Goal: Transaction & Acquisition: Purchase product/service

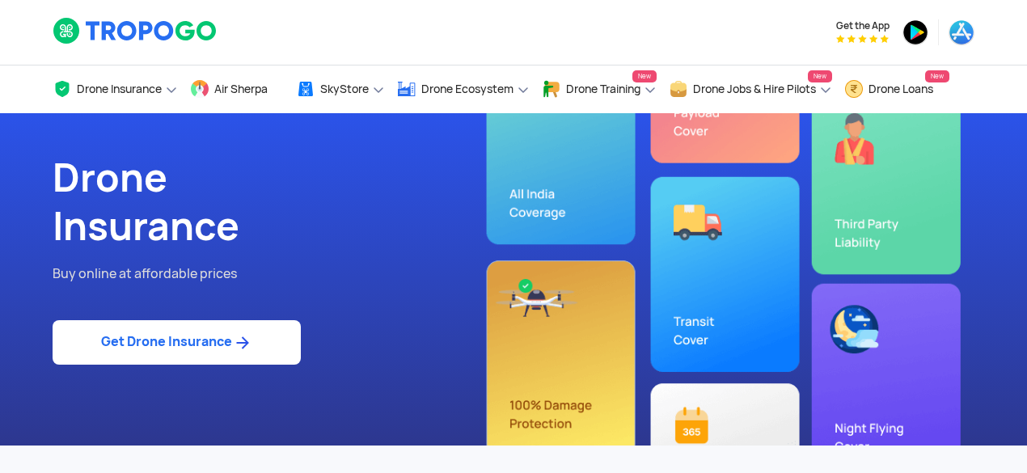
click at [134, 353] on link "Get Drone Insurance" at bounding box center [177, 342] width 248 height 44
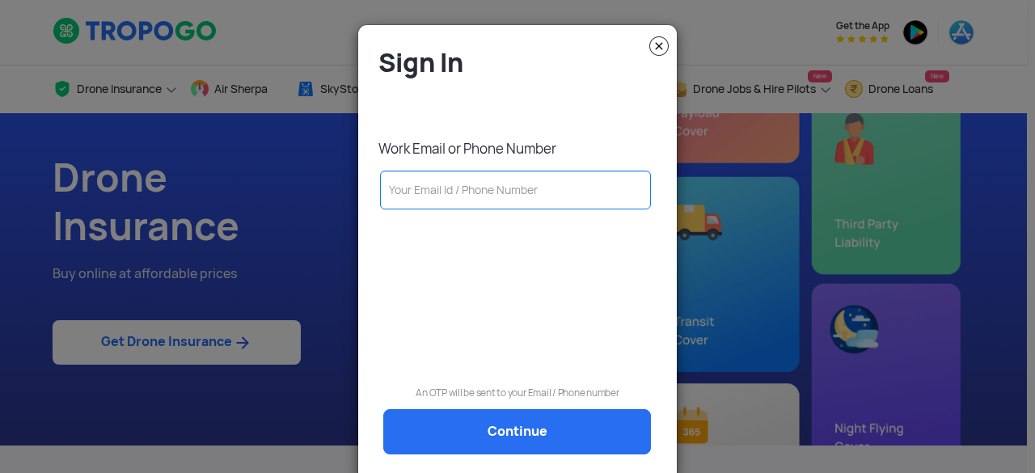
click at [434, 197] on input "text" at bounding box center [515, 190] width 271 height 39
type input "9205718811"
click at [440, 254] on div at bounding box center [517, 281] width 294 height 125
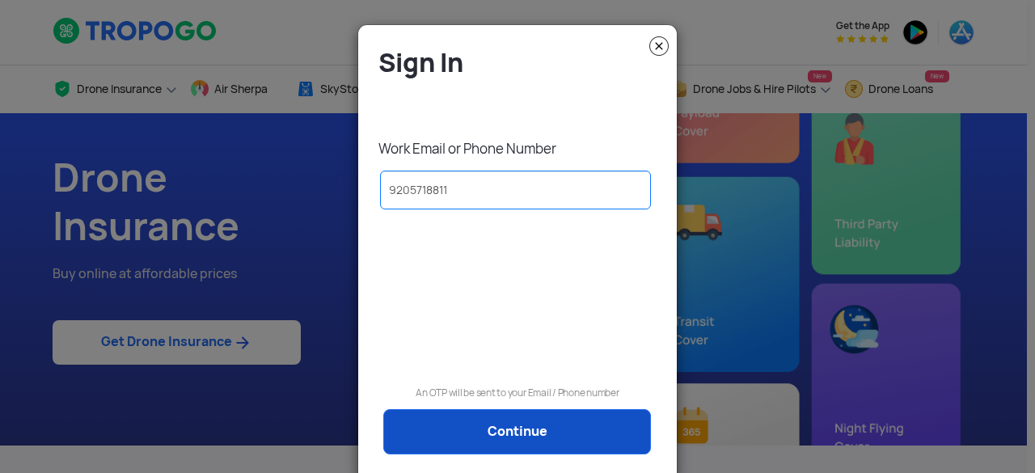
click at [479, 428] on link "Continue" at bounding box center [517, 431] width 268 height 45
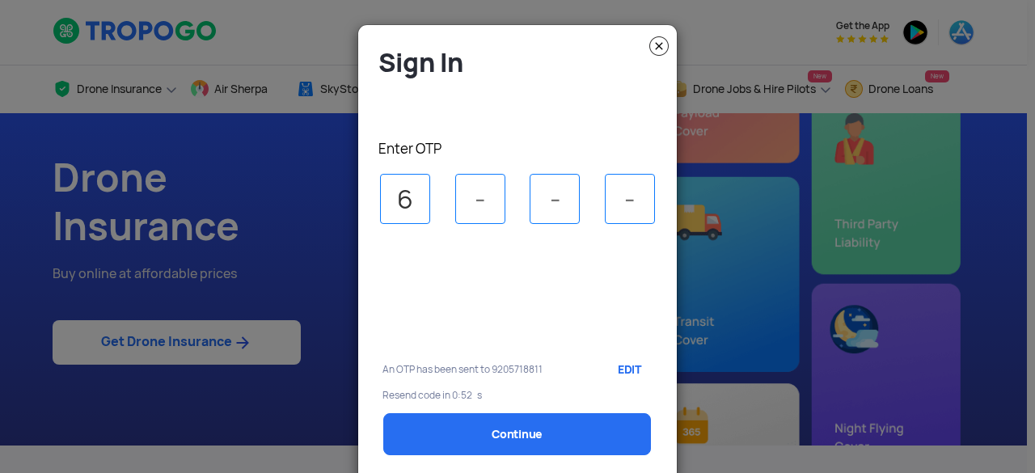
type input "6"
type input "8"
type input "3"
select select "1000000"
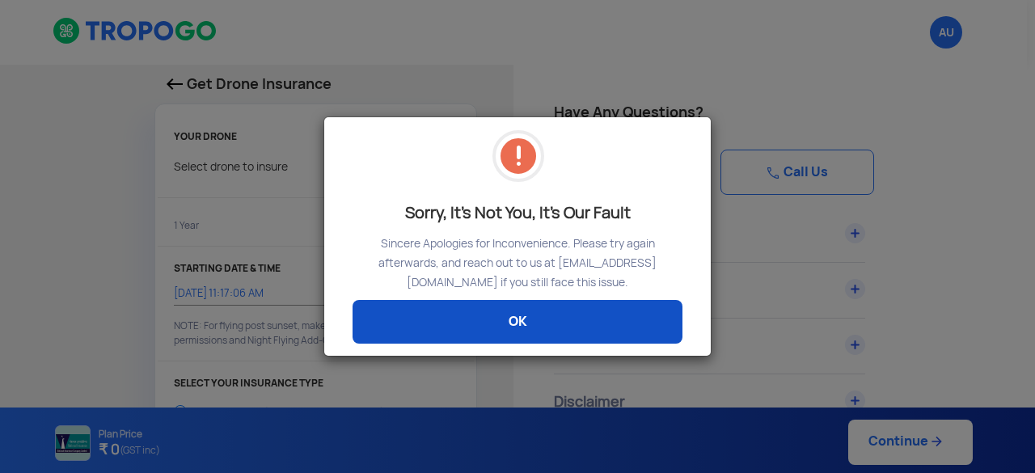
click at [507, 314] on link "OK" at bounding box center [518, 322] width 330 height 44
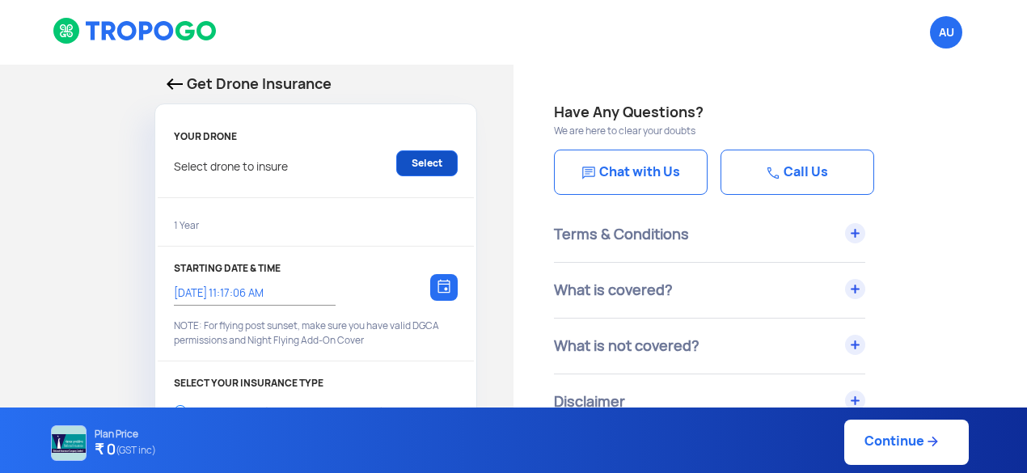
click at [417, 161] on link "Select" at bounding box center [426, 163] width 61 height 26
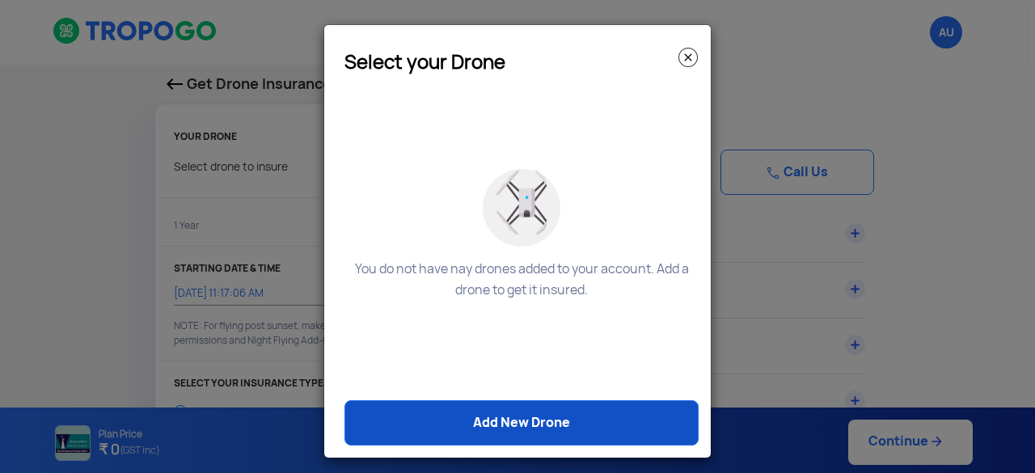
click at [506, 431] on link "Add New Drone" at bounding box center [522, 422] width 354 height 45
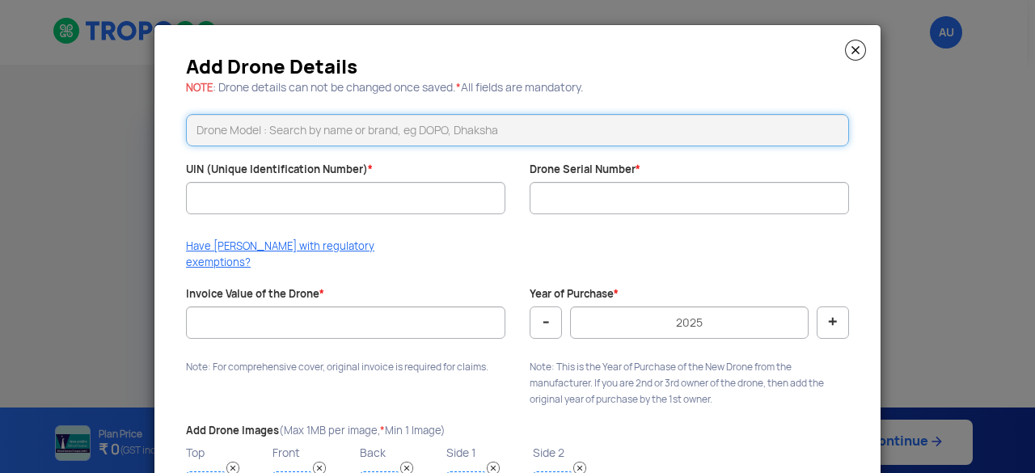
click at [356, 130] on input "text" at bounding box center [517, 130] width 663 height 32
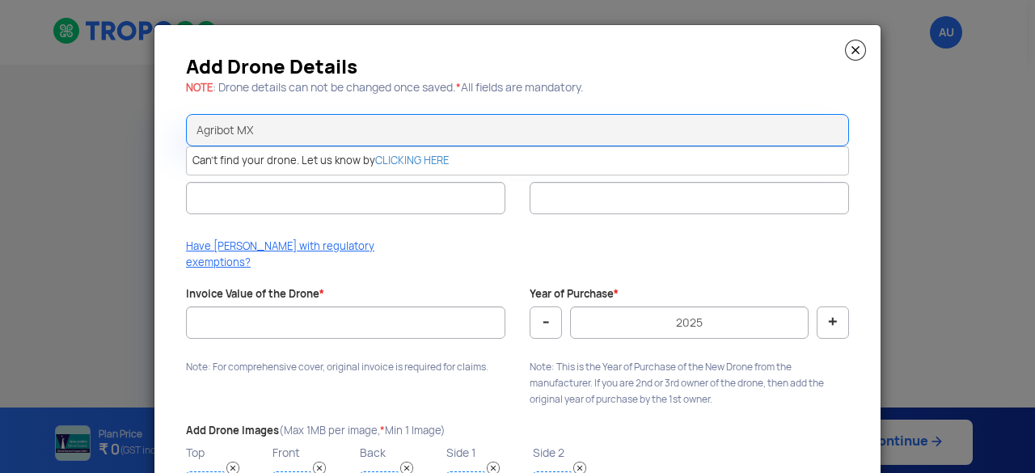
click at [155, 182] on div "Add Drone Details NOTE : Drone details can not be changed once saved. * All fie…" at bounding box center [517, 297] width 726 height 544
click at [366, 128] on input "Agribot MX" at bounding box center [517, 130] width 663 height 32
type input "A"
type input "Io Tech"
click at [364, 157] on li "Can't find your drone. Let us know by CLICKING HERE" at bounding box center [518, 161] width 662 height 28
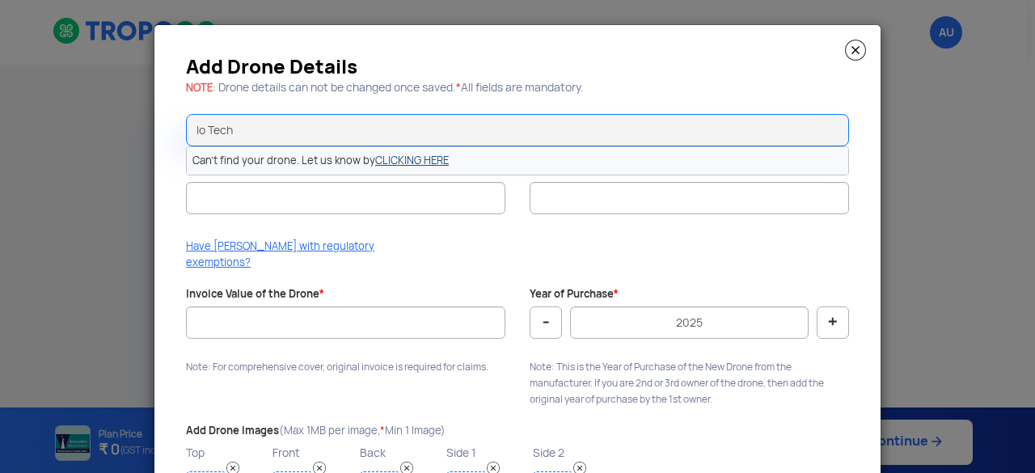
click at [389, 158] on link "CLICKING HERE" at bounding box center [412, 161] width 74 height 14
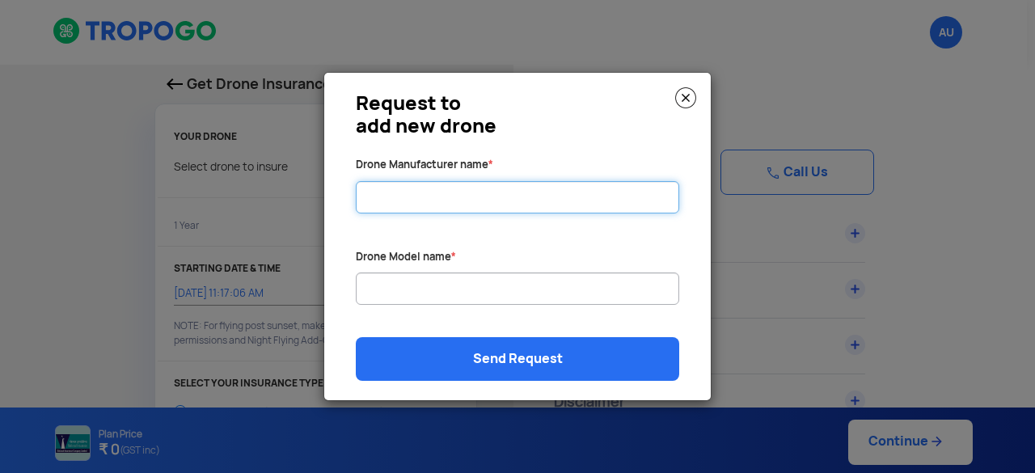
click at [422, 201] on input "Drone Manufacturer name *" at bounding box center [518, 197] width 324 height 32
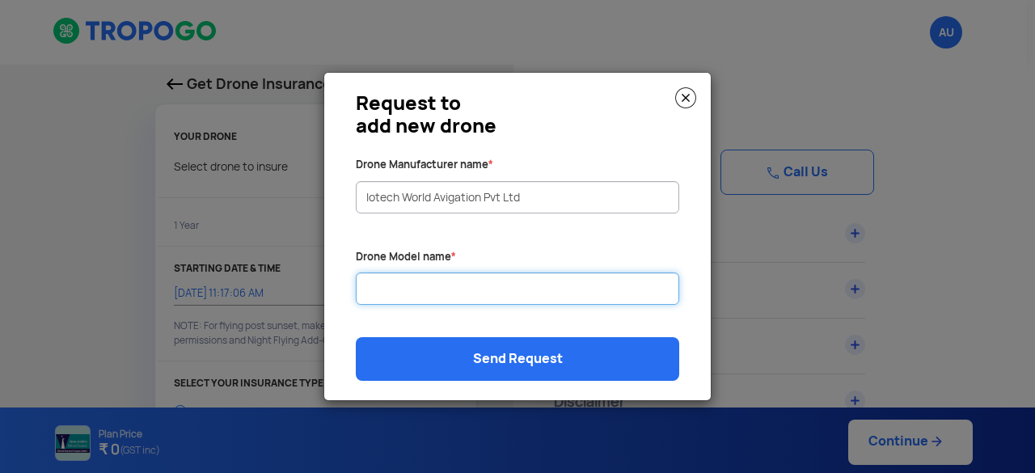
click at [402, 277] on input "Drone Manufacturer name *" at bounding box center [518, 289] width 324 height 32
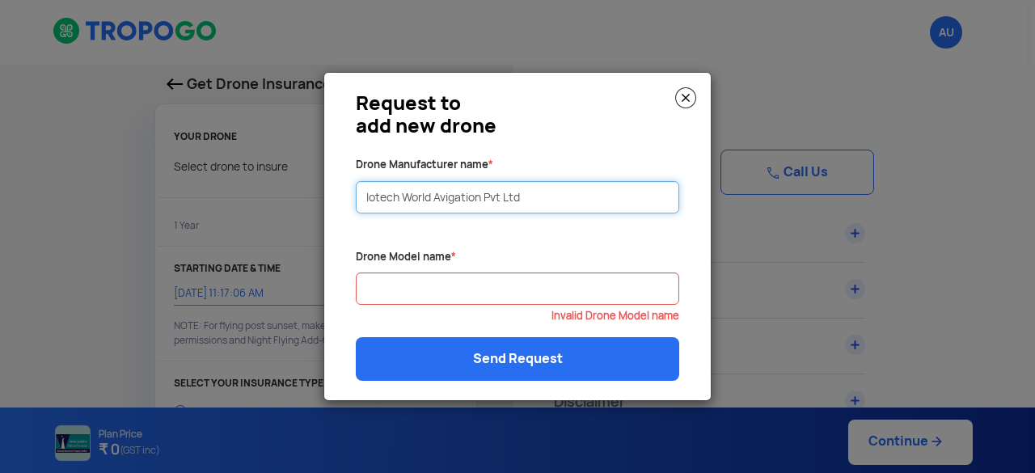
click at [374, 200] on input "Iotech World Avigation Pvt Ltd" at bounding box center [518, 197] width 324 height 32
type input "Iotech World Avigation Pvt Ltd"
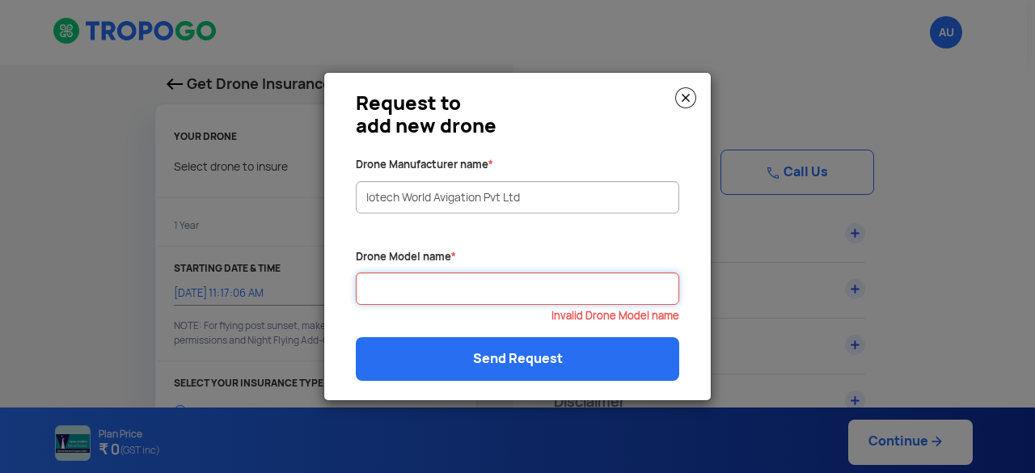
click at [474, 286] on input "Drone Manufacturer name *" at bounding box center [518, 289] width 324 height 32
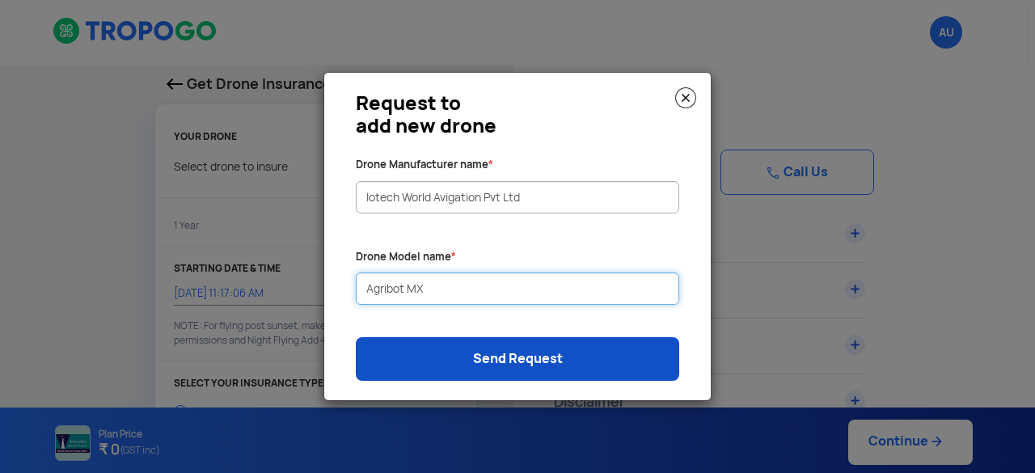
type input "Agribot MX"
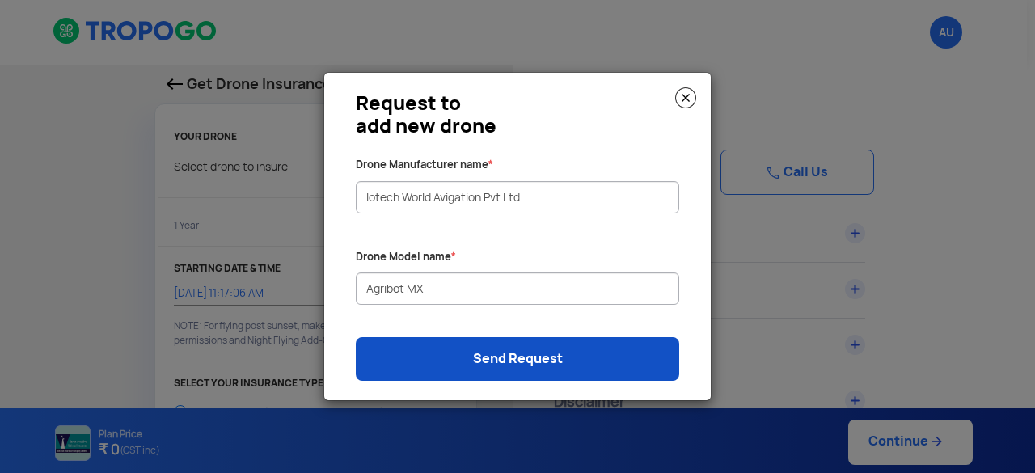
click at [474, 368] on link "Send Request" at bounding box center [518, 359] width 324 height 44
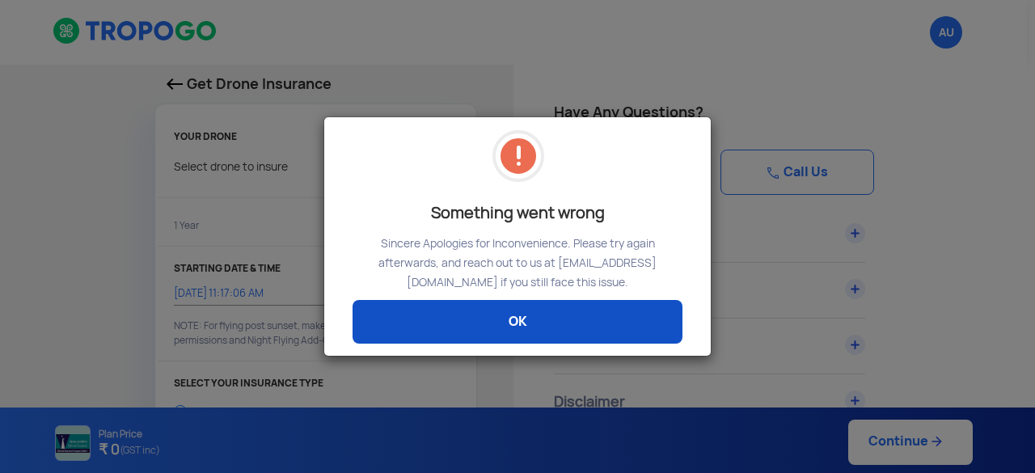
click at [463, 305] on link "OK" at bounding box center [518, 322] width 330 height 44
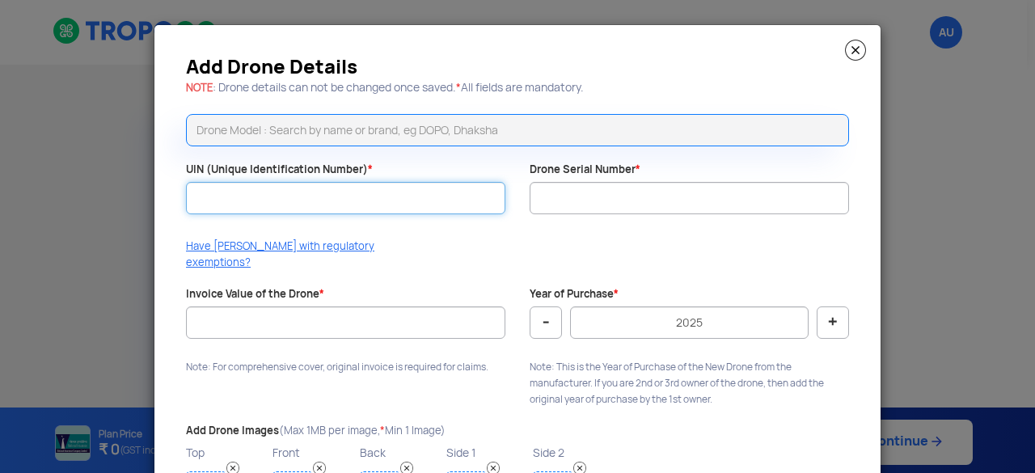
click at [251, 197] on input "UIN (Unique Identification Number) *" at bounding box center [345, 198] width 319 height 32
click at [649, 250] on div "Have [PERSON_NAME] with regulatory exemptions?" at bounding box center [518, 259] width 688 height 40
click at [629, 243] on div "Have [PERSON_NAME] with regulatory exemptions?" at bounding box center [518, 259] width 688 height 40
click at [212, 192] on input "UIN (Unique Identification Number) *" at bounding box center [345, 198] width 319 height 32
paste input "UB202500240TC"
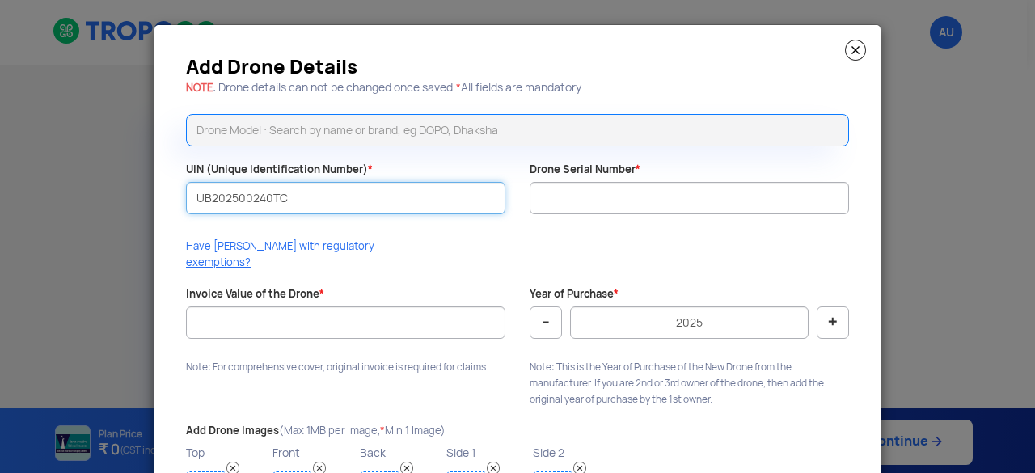
type input "UB202500240TC"
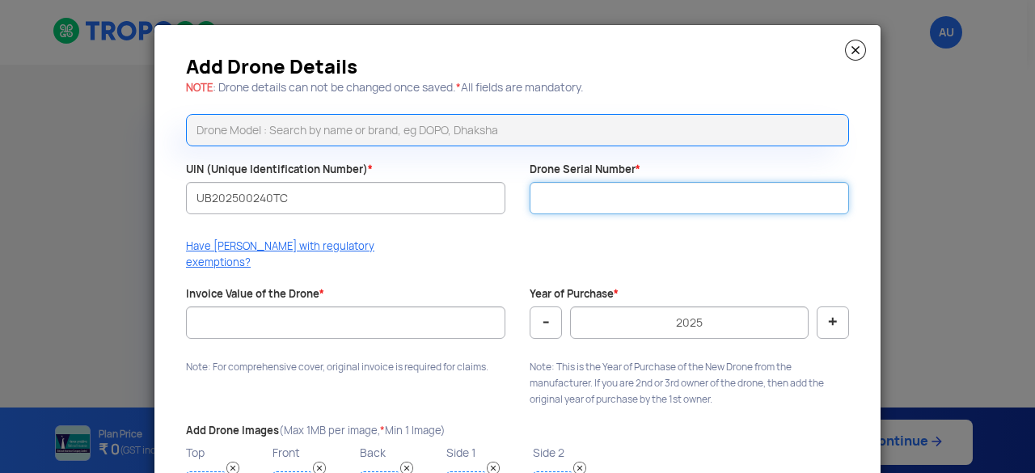
paste input "IA6B5125G2200886"
type input "IA6B5125G2200886"
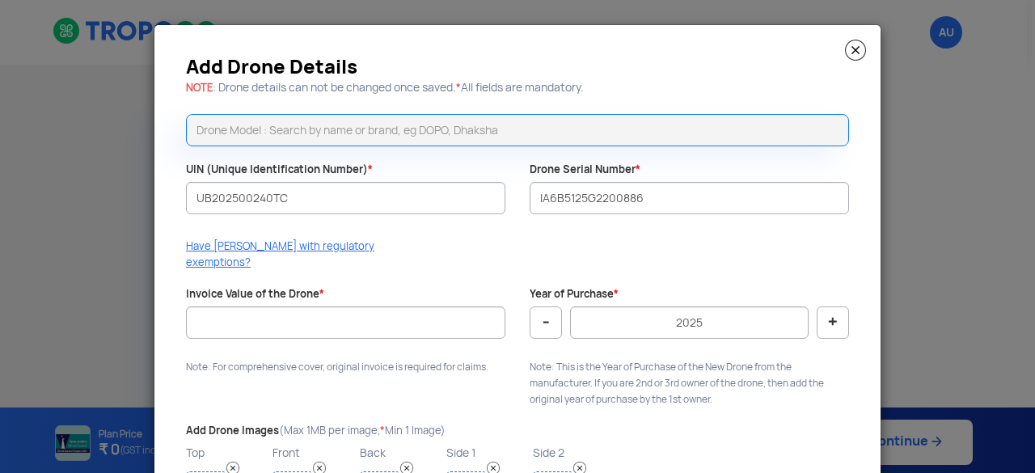
click at [501, 237] on div "Add Drone Details NOTE : Drone details can not be changed once saved. * All fie…" at bounding box center [517, 297] width 726 height 544
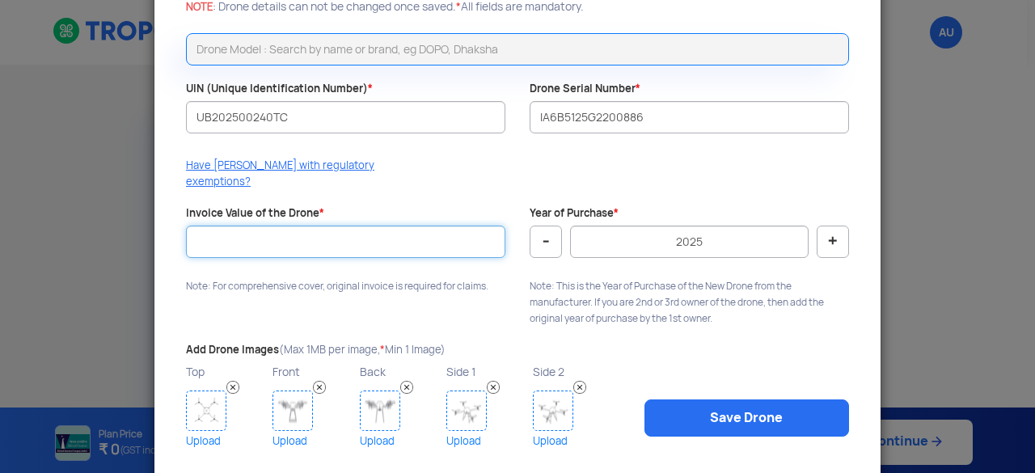
click at [238, 226] on input "Invoice Value of the Drone *" at bounding box center [345, 242] width 319 height 32
type input "700000"
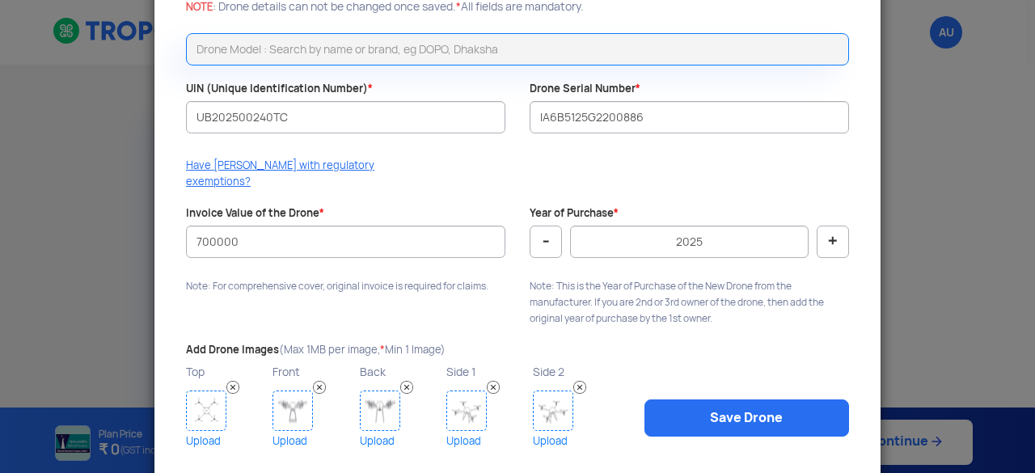
click at [475, 158] on div "Have [PERSON_NAME] with regulatory exemptions?" at bounding box center [518, 178] width 688 height 40
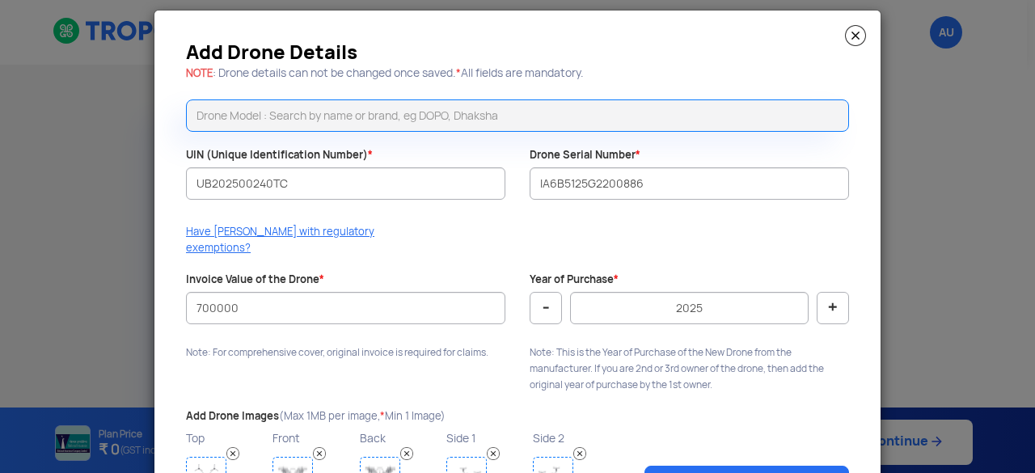
scroll to position [0, 0]
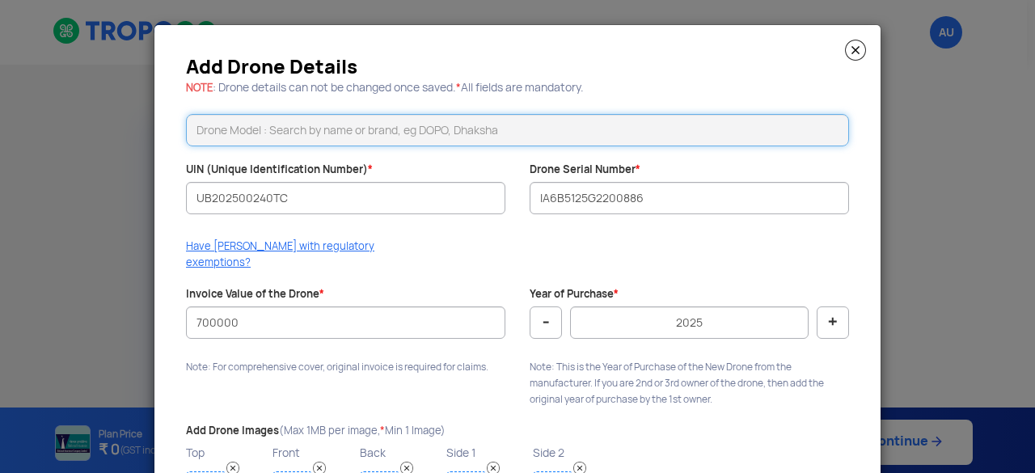
click at [442, 129] on input "text" at bounding box center [517, 130] width 663 height 32
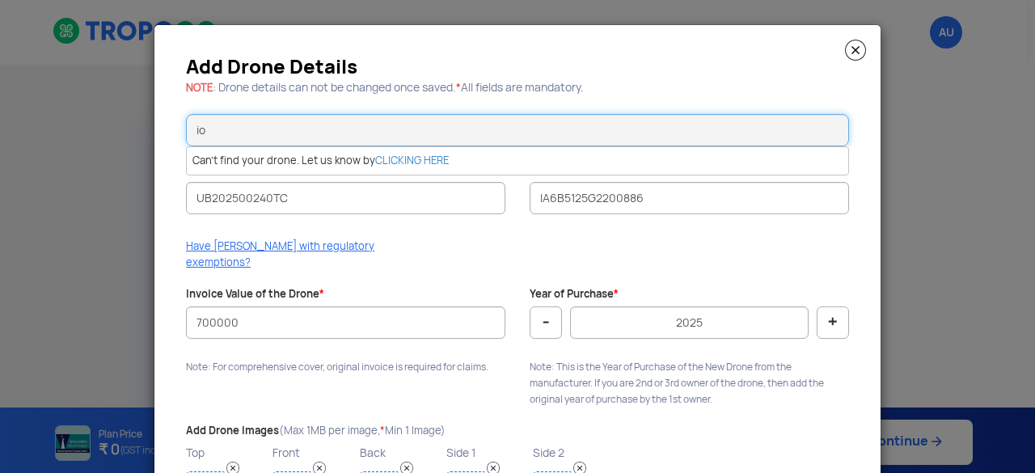
type input "i"
type input "I"
type input "A"
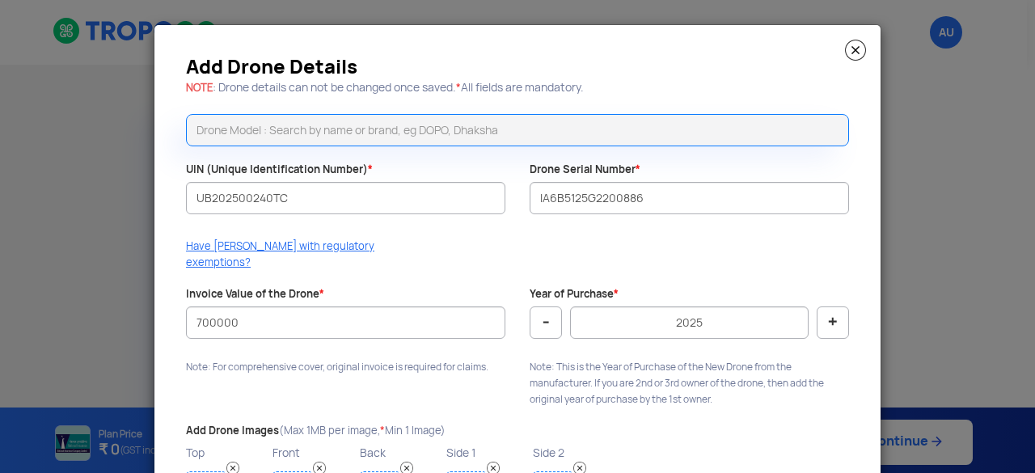
click at [480, 255] on div "Have [PERSON_NAME] with regulatory exemptions?" at bounding box center [518, 259] width 688 height 40
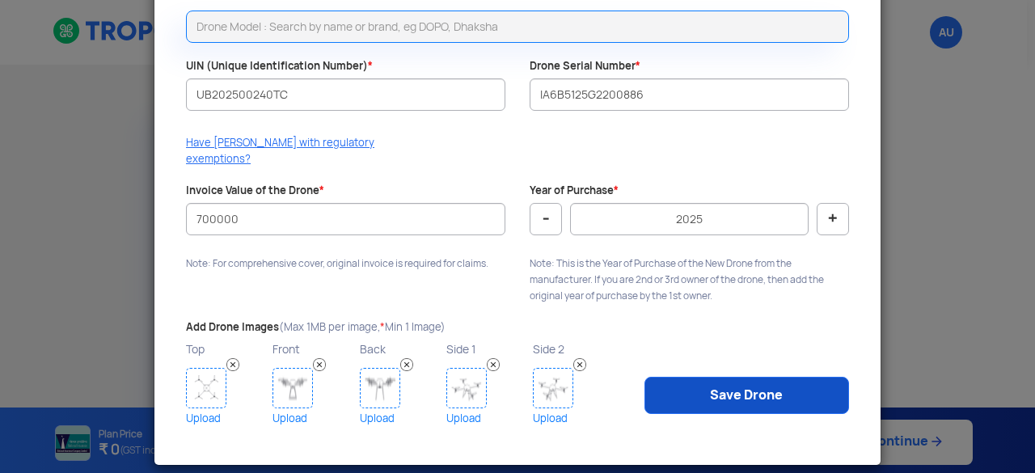
click at [719, 378] on link "Save Drone" at bounding box center [747, 395] width 205 height 37
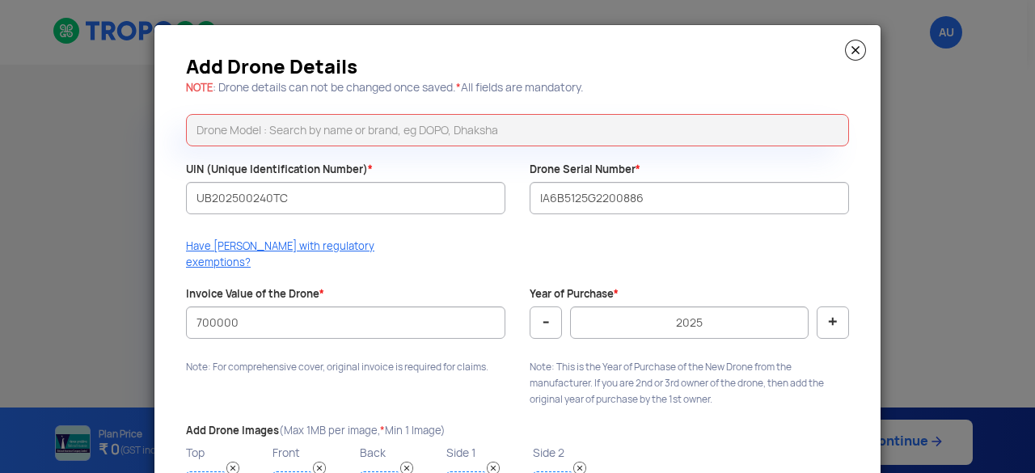
scroll to position [0, 0]
click at [534, 307] on button "-" at bounding box center [546, 323] width 32 height 32
click at [825, 307] on button "+" at bounding box center [833, 323] width 32 height 32
type input "2025"
click at [612, 245] on div "Have [PERSON_NAME] with regulatory exemptions?" at bounding box center [518, 259] width 688 height 40
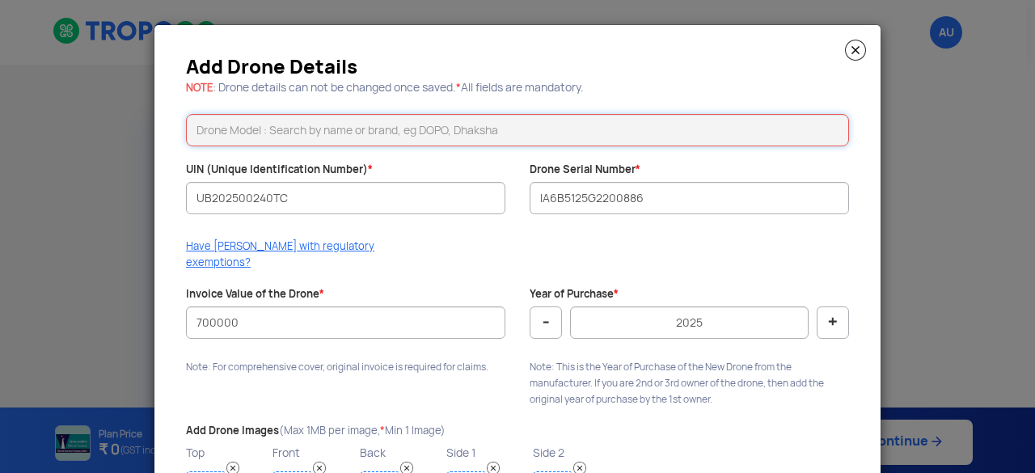
click at [555, 135] on input "text" at bounding box center [517, 130] width 663 height 32
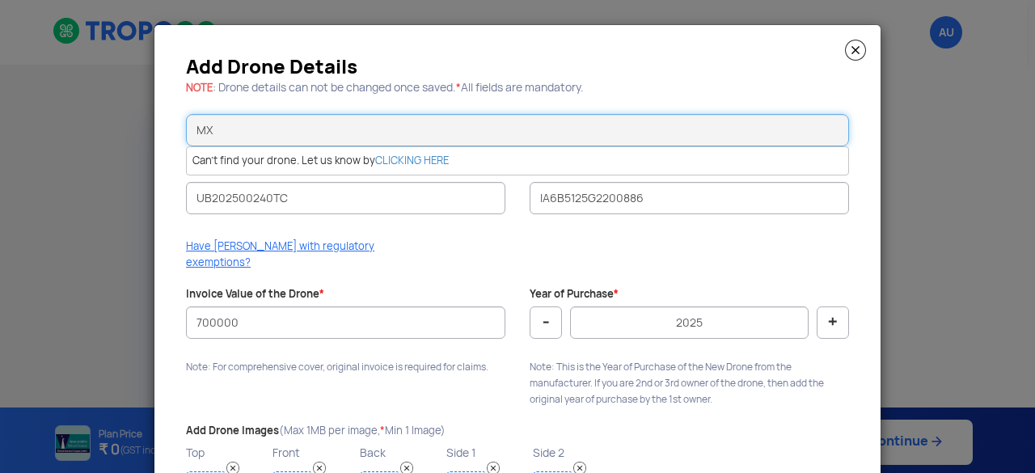
type input "M"
type input "m"
type input "agribot mx v1"
click at [110, 235] on modal-container "Add Drone Details NOTE : Drone details can not be changed once saved. * All fie…" at bounding box center [517, 236] width 1035 height 473
click at [448, 235] on div "Add Drone Details NOTE : Drone details can not be changed once saved. * All fie…" at bounding box center [517, 297] width 726 height 544
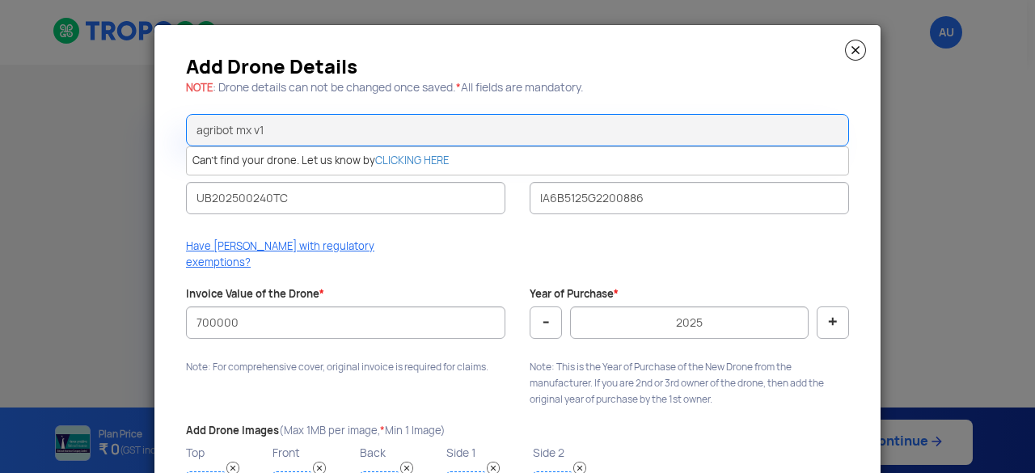
scroll to position [104, 0]
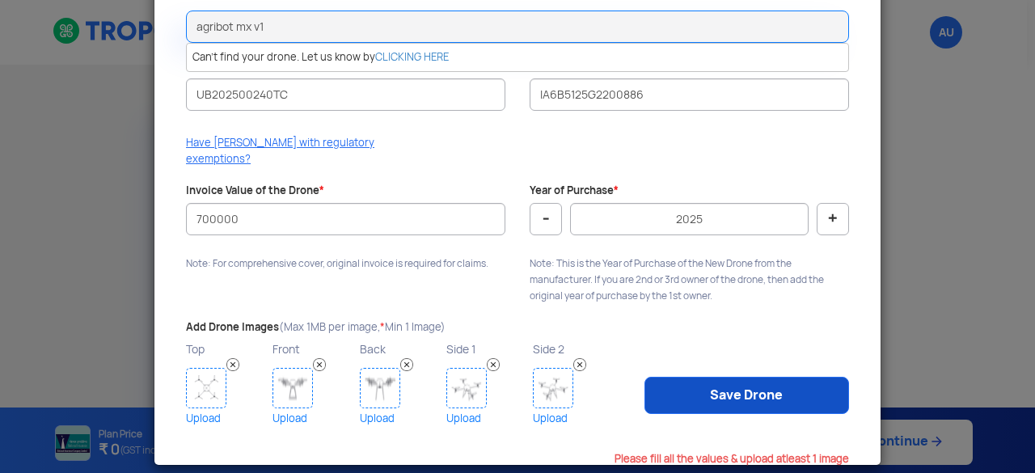
click at [727, 377] on link "Save Drone" at bounding box center [747, 395] width 205 height 37
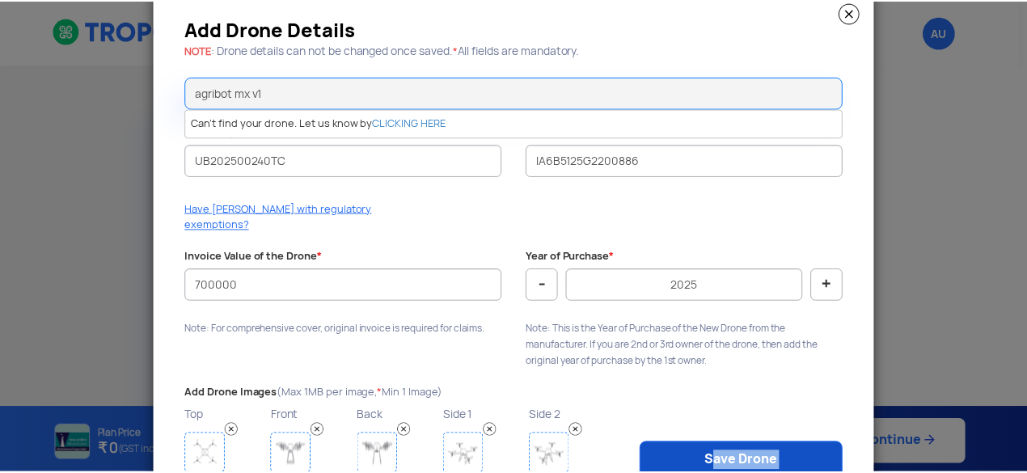
scroll to position [0, 0]
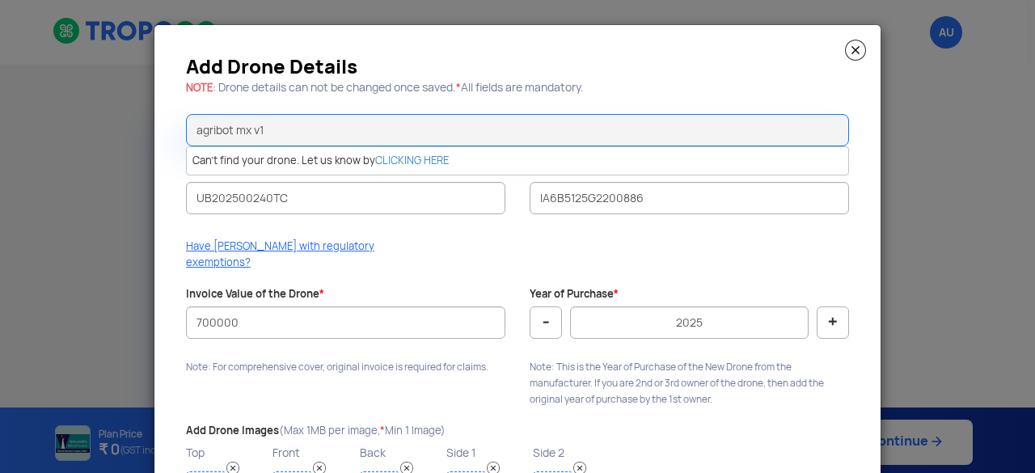
click at [848, 46] on img at bounding box center [855, 50] width 21 height 21
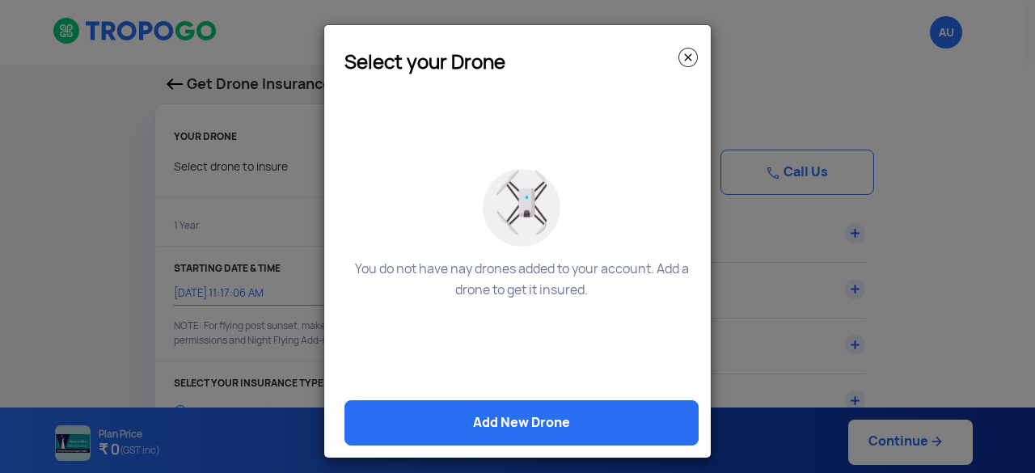
click at [683, 56] on img at bounding box center [688, 57] width 19 height 19
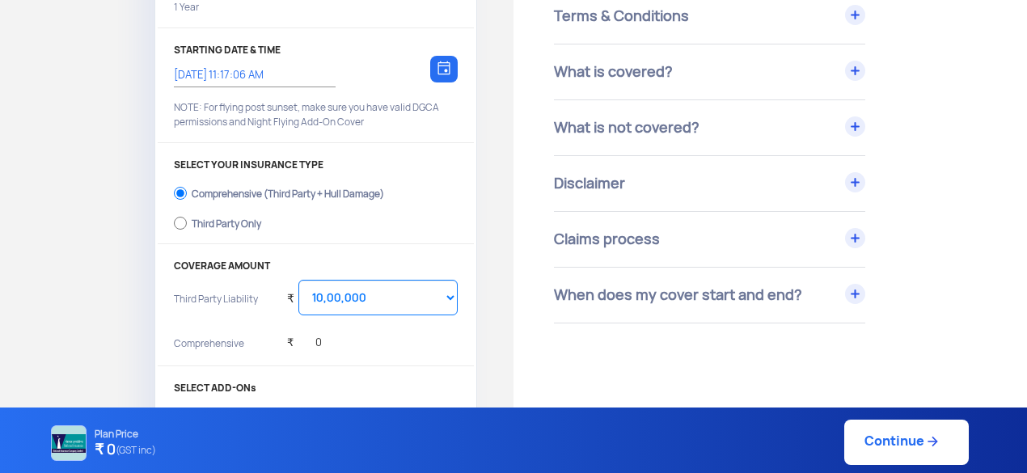
scroll to position [81, 0]
